Goal: Task Accomplishment & Management: Complete application form

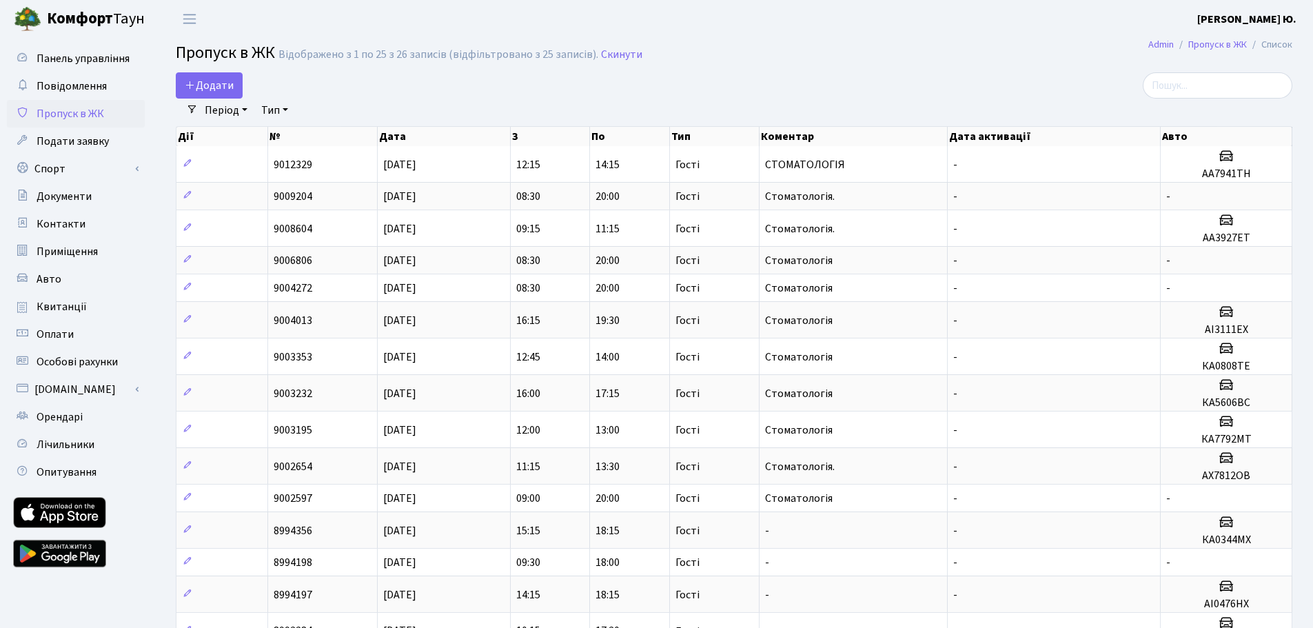
select select "25"
click at [208, 88] on span "Додати" at bounding box center [209, 85] width 49 height 15
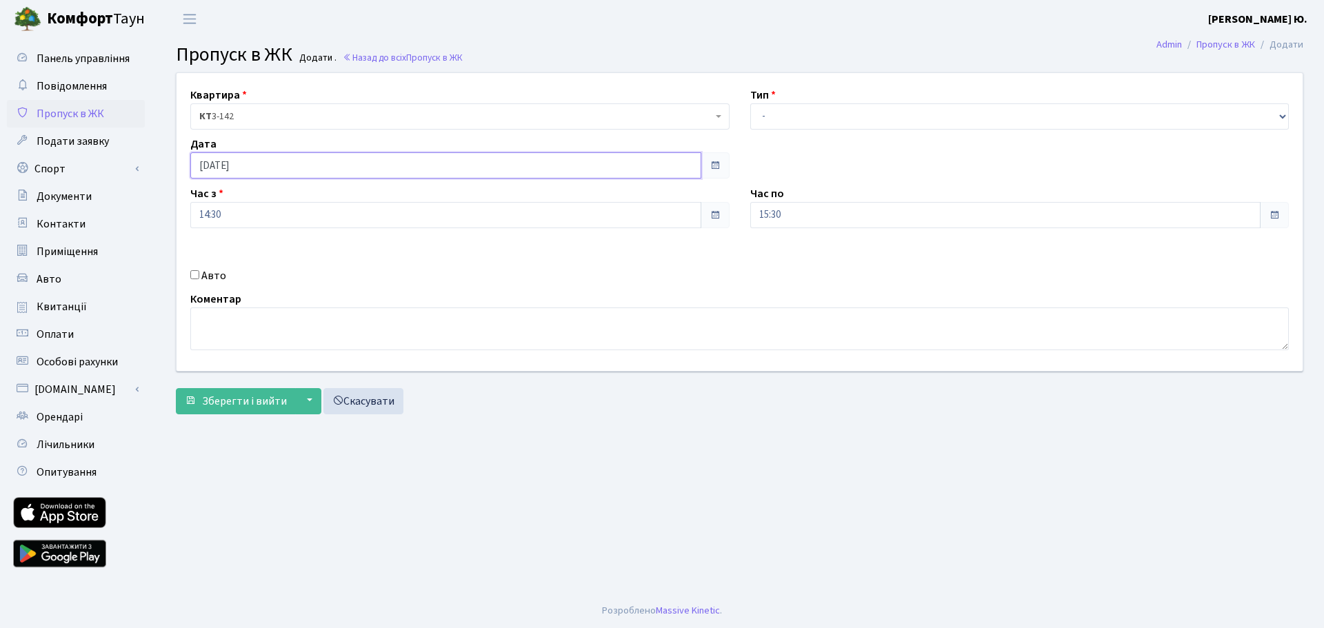
click at [261, 169] on input "[DATE]" at bounding box center [445, 165] width 511 height 26
click at [288, 323] on td "26" at bounding box center [286, 317] width 21 height 21
type input "[DATE]"
click at [272, 215] on input "14:30" at bounding box center [445, 215] width 511 height 26
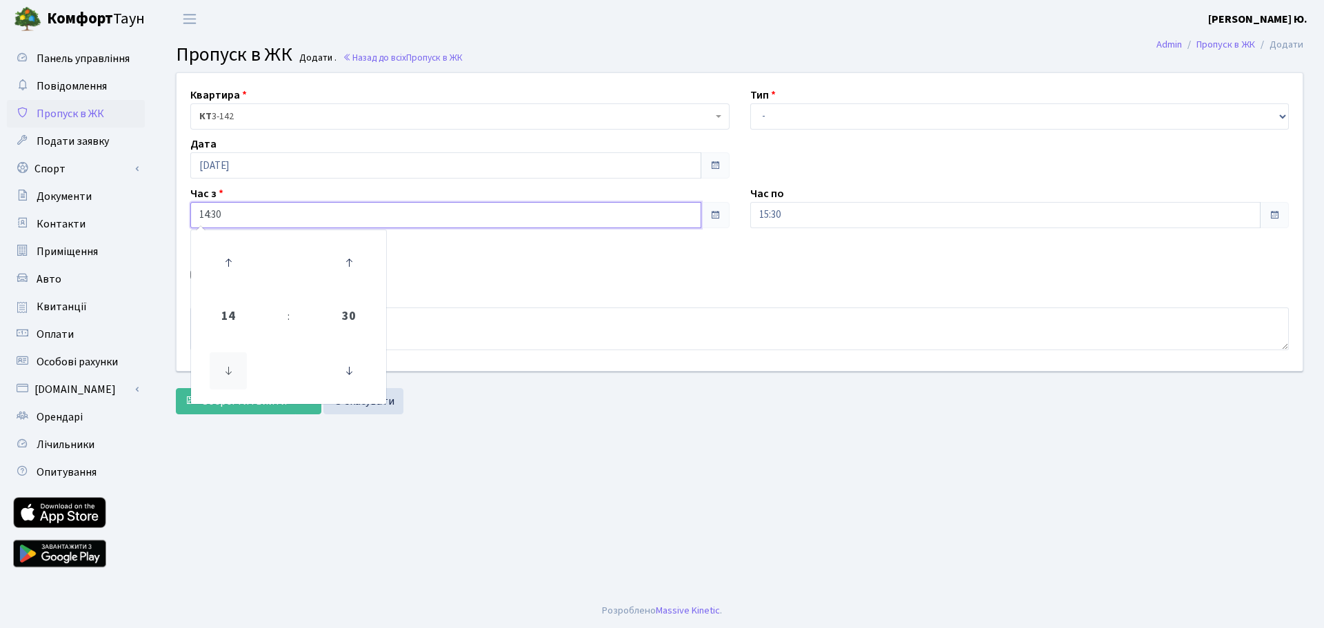
click at [227, 372] on icon at bounding box center [228, 370] width 37 height 37
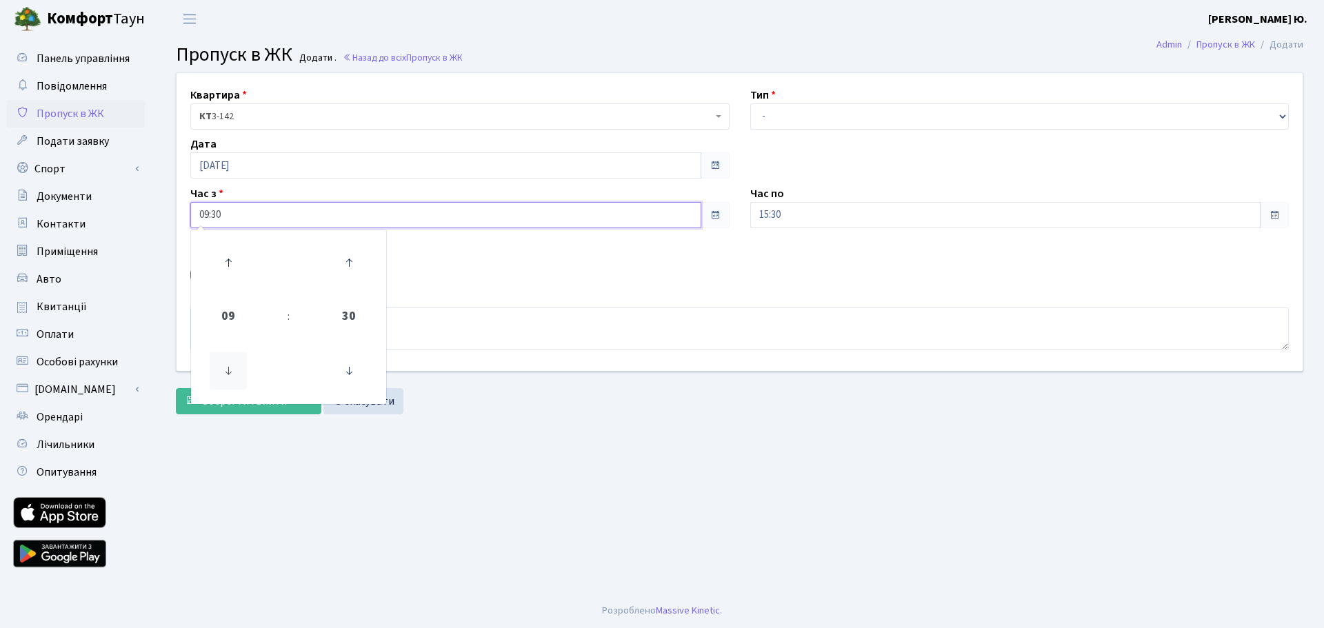
click at [227, 372] on icon at bounding box center [228, 370] width 37 height 37
type input "08:30"
drag, startPoint x: 803, startPoint y: 117, endPoint x: 803, endPoint y: 128, distance: 11.7
click at [803, 117] on select "- Доставка Таксі Гості Сервіс" at bounding box center [1019, 116] width 539 height 26
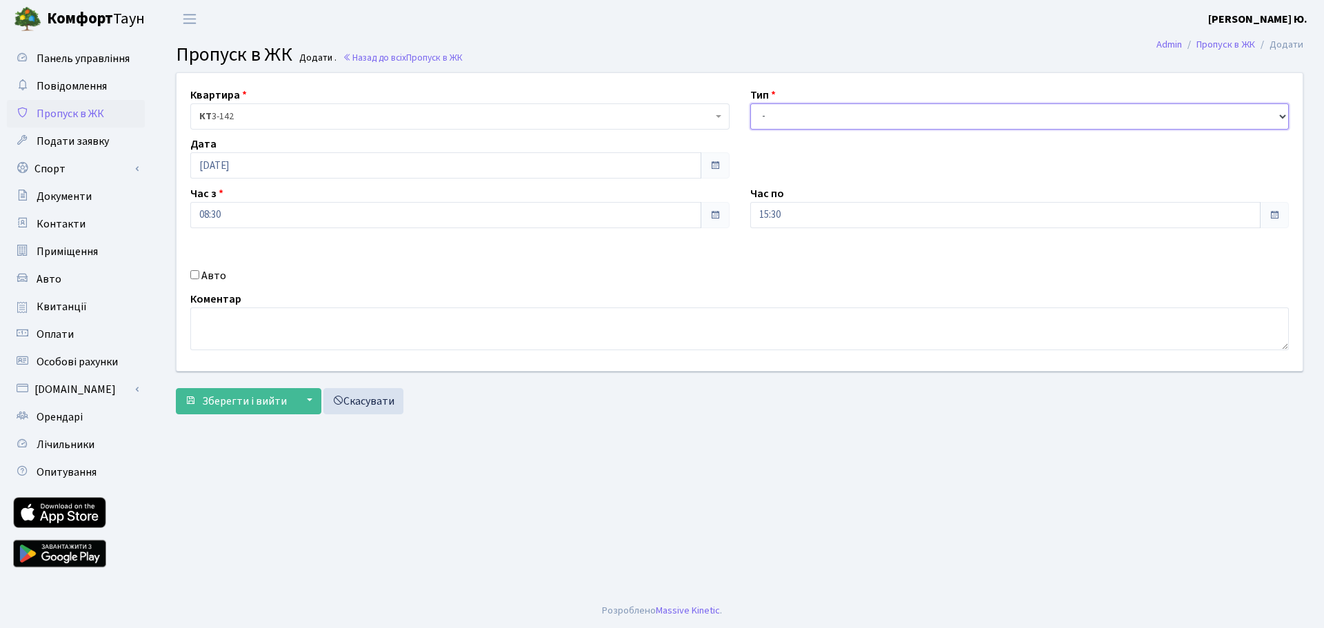
select select "3"
click at [750, 103] on select "- Доставка Таксі Гості Сервіс" at bounding box center [1019, 116] width 539 height 26
click at [800, 219] on input "15:30" at bounding box center [1005, 215] width 511 height 26
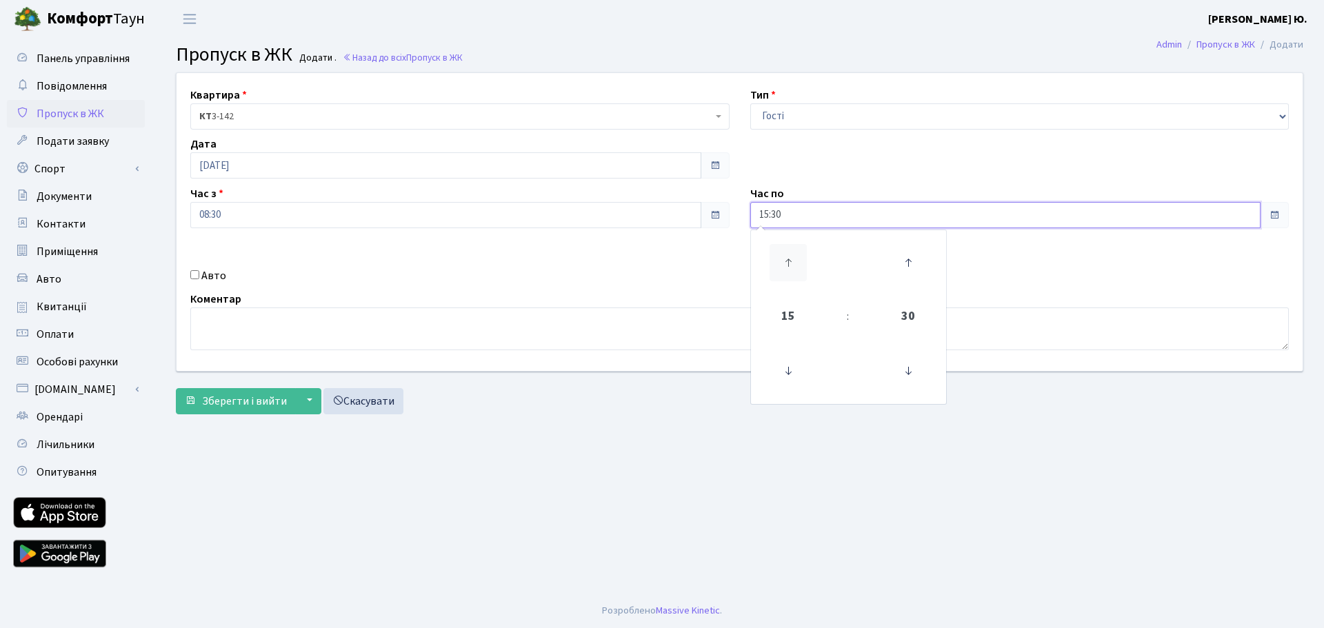
click at [794, 254] on icon at bounding box center [787, 262] width 37 height 37
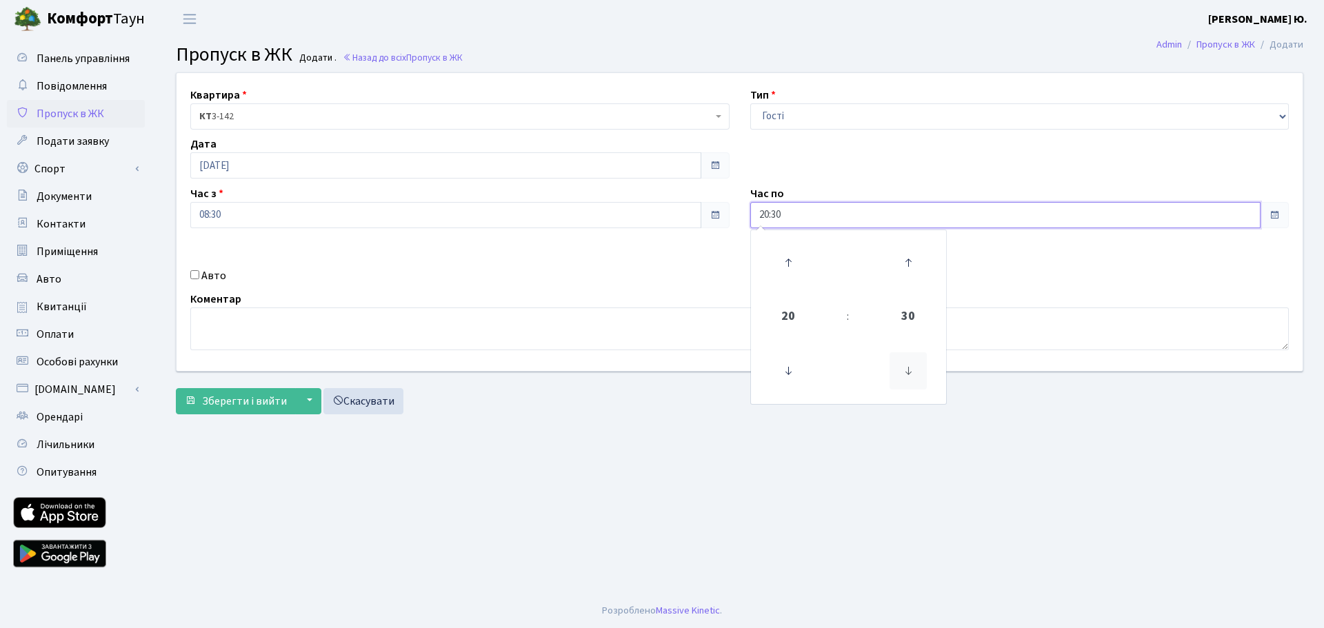
click at [905, 386] on icon at bounding box center [907, 370] width 37 height 37
type input "20:00"
click at [657, 322] on textarea at bounding box center [739, 328] width 1098 height 43
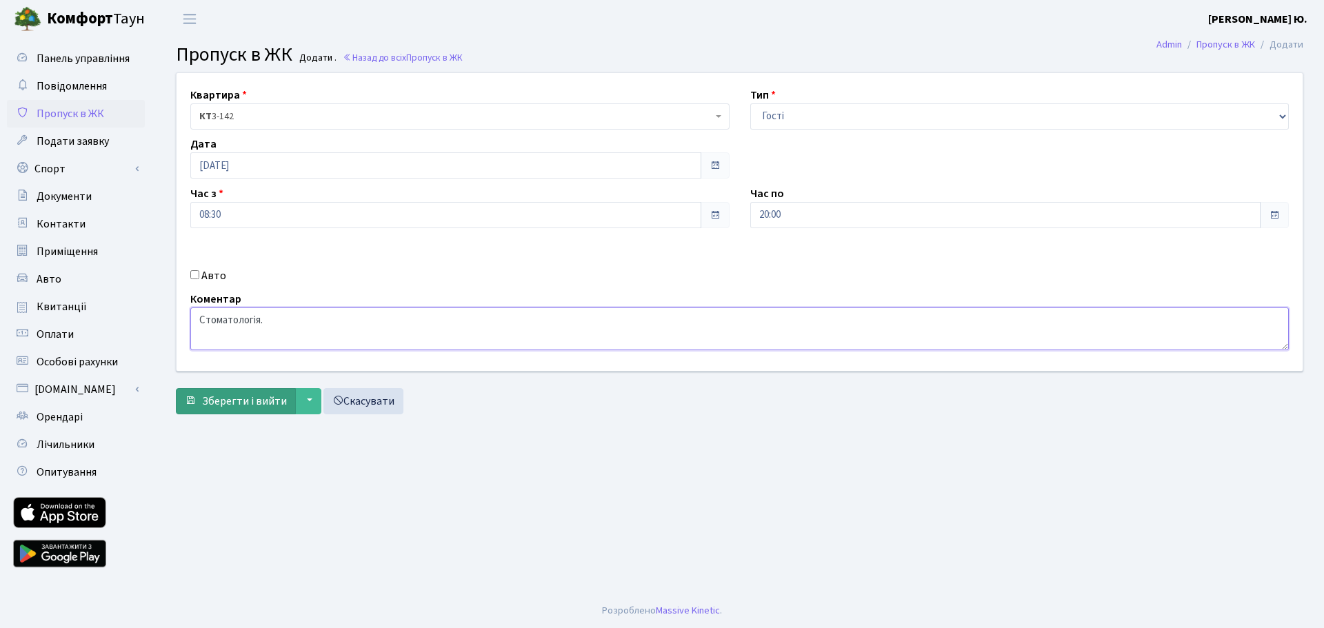
type textarea "Стоматологія."
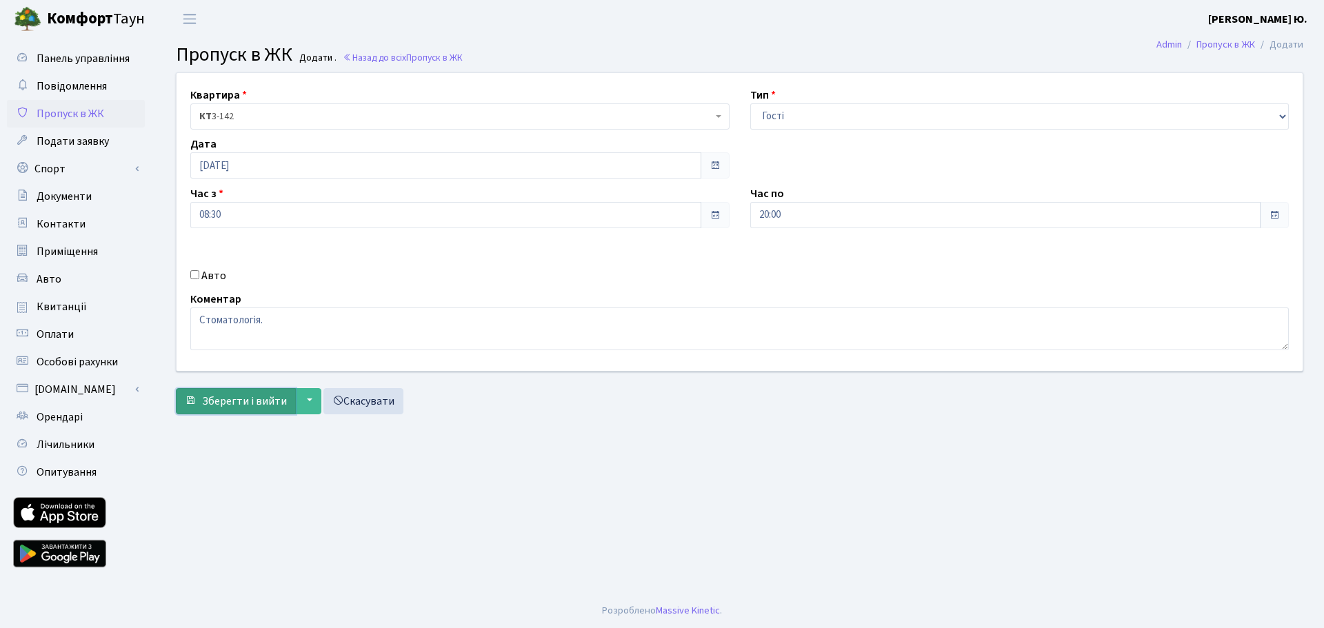
click at [236, 394] on span "Зберегти і вийти" at bounding box center [244, 401] width 85 height 15
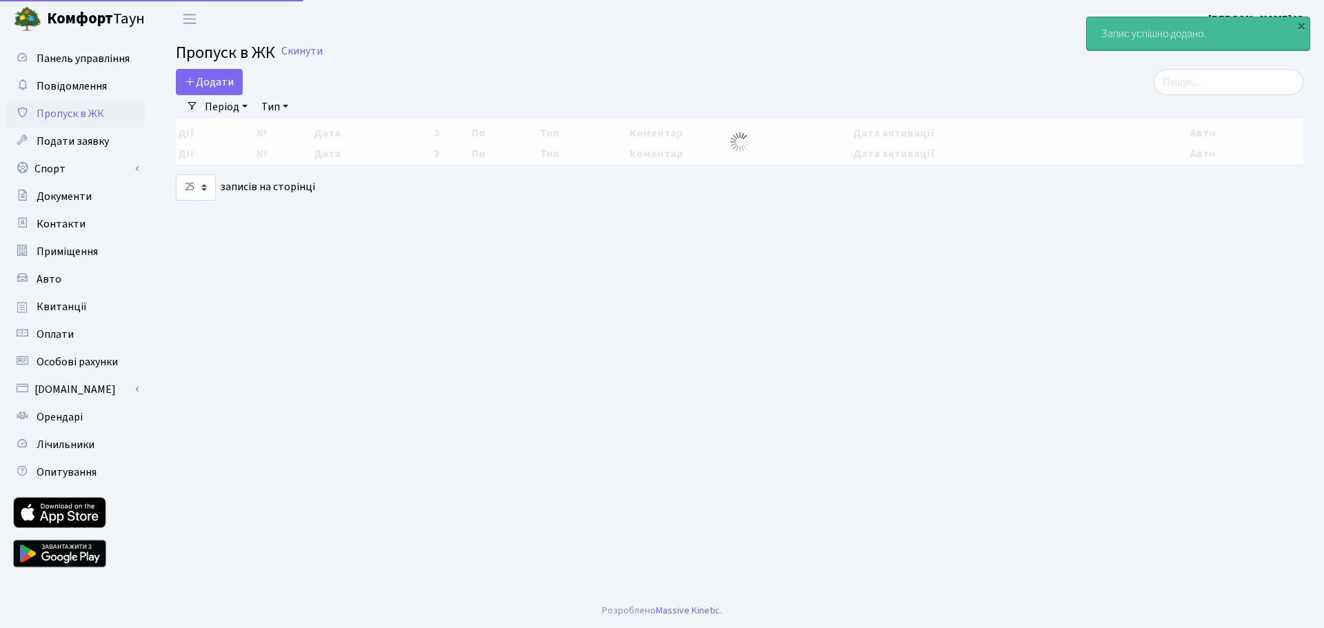
select select "25"
